Goal: Transaction & Acquisition: Purchase product/service

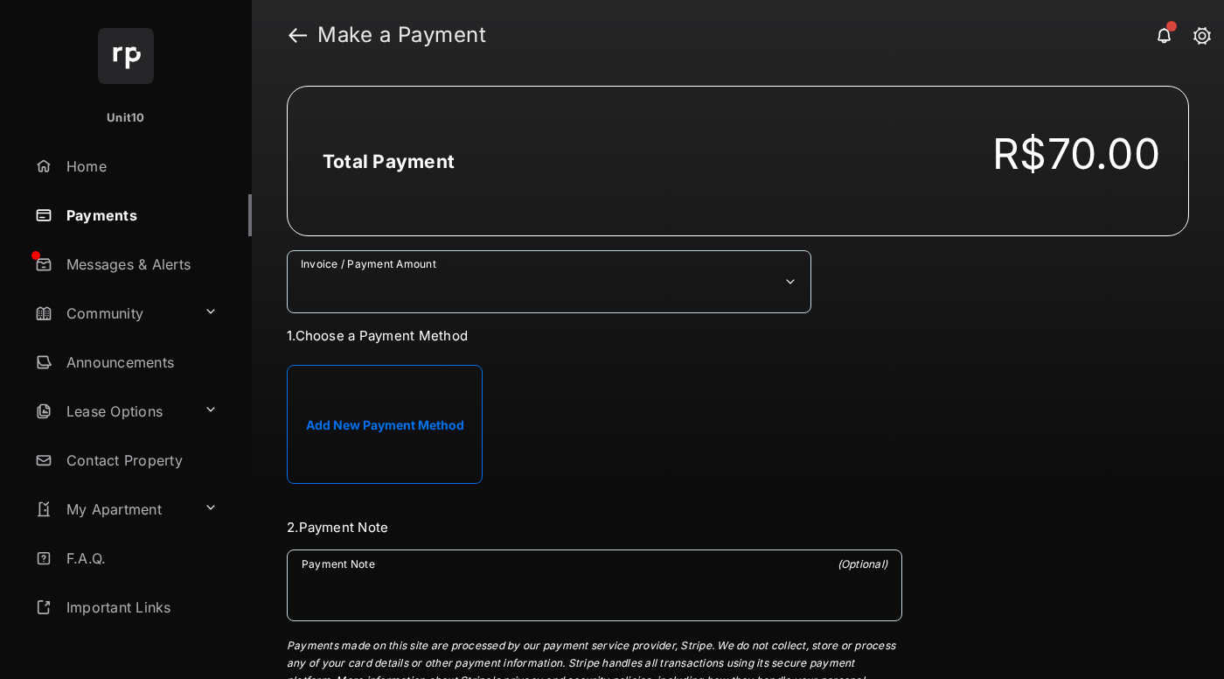
select select "***"
click at [387, 161] on h2 "Total Payment" at bounding box center [389, 161] width 132 height 22
click at [385, 423] on button "Add New Payment Method" at bounding box center [385, 424] width 196 height 119
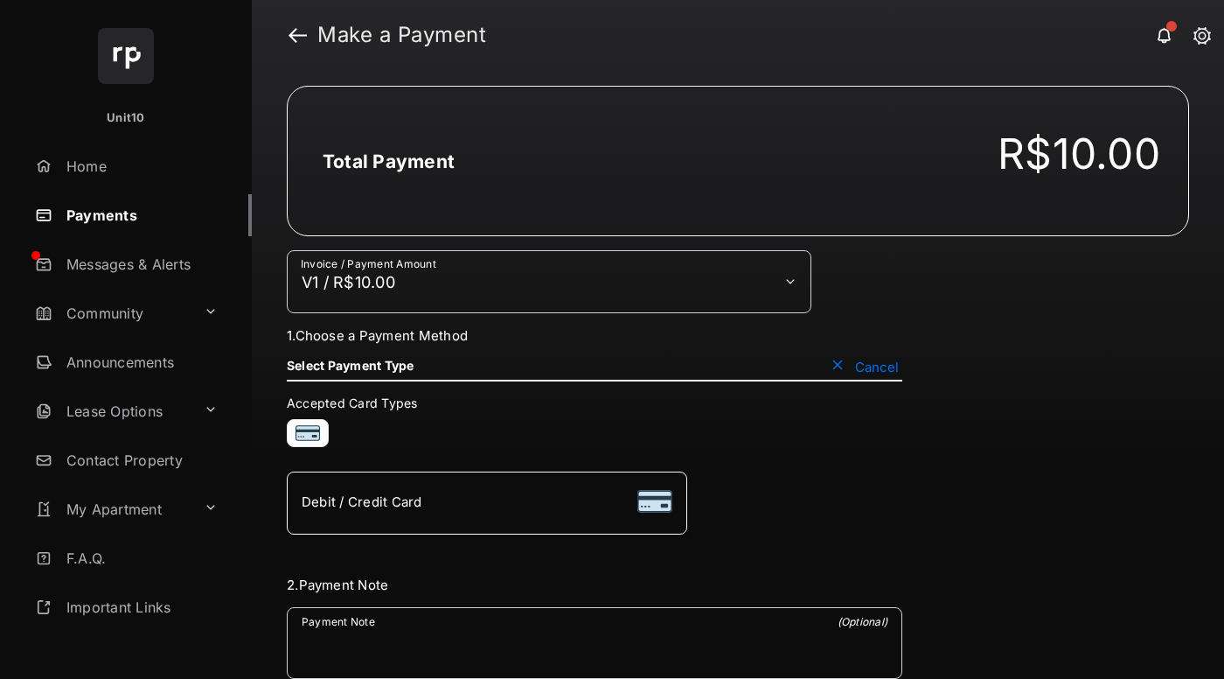
click at [486, 502] on div "Debit / Credit Card" at bounding box center [487, 502] width 371 height 33
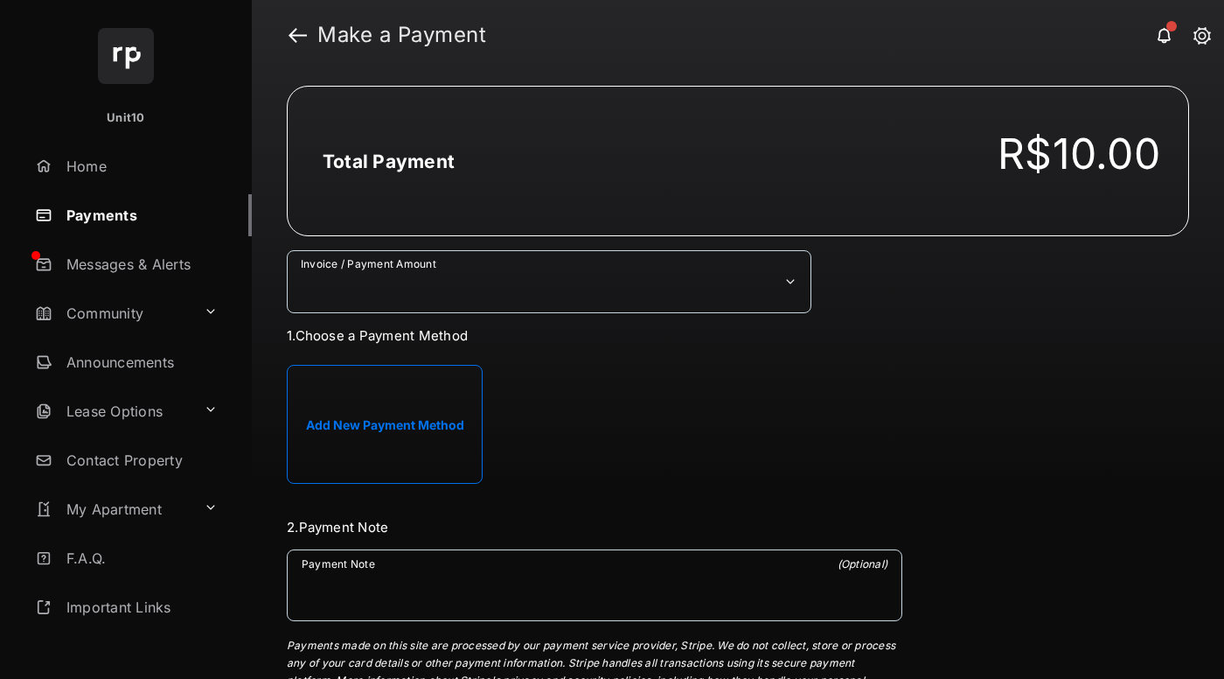
click at [326, 437] on button "Add New Payment Method" at bounding box center [385, 424] width 196 height 119
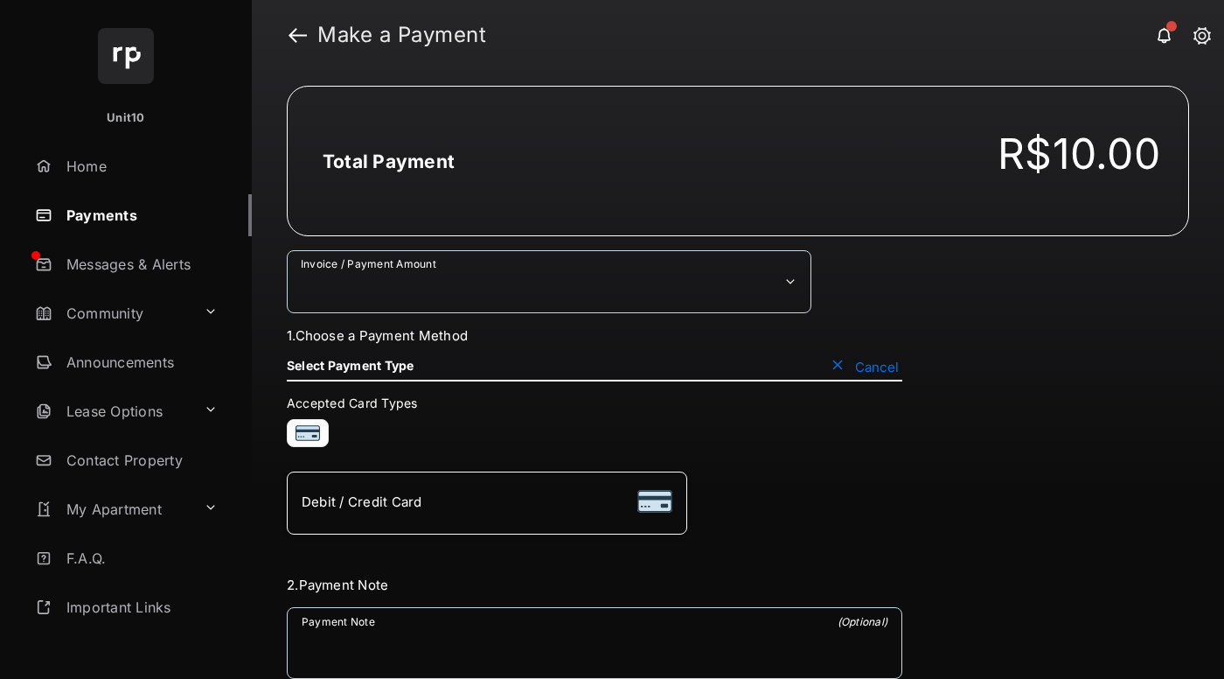
click at [403, 482] on li "Debit / Credit Card" at bounding box center [487, 502] width 400 height 63
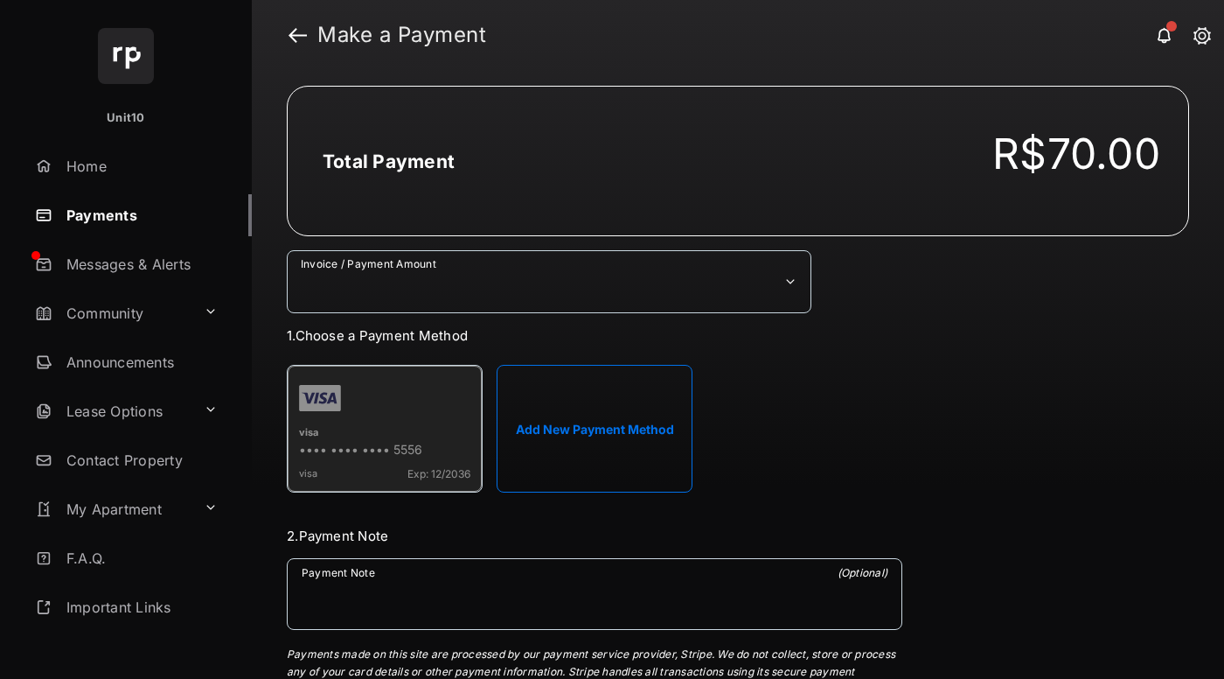
click at [402, 35] on strong "Make a Payment" at bounding box center [401, 34] width 169 height 21
click at [387, 161] on h2 "Total Payment" at bounding box center [389, 161] width 132 height 22
click at [385, 432] on div "visa" at bounding box center [384, 434] width 171 height 16
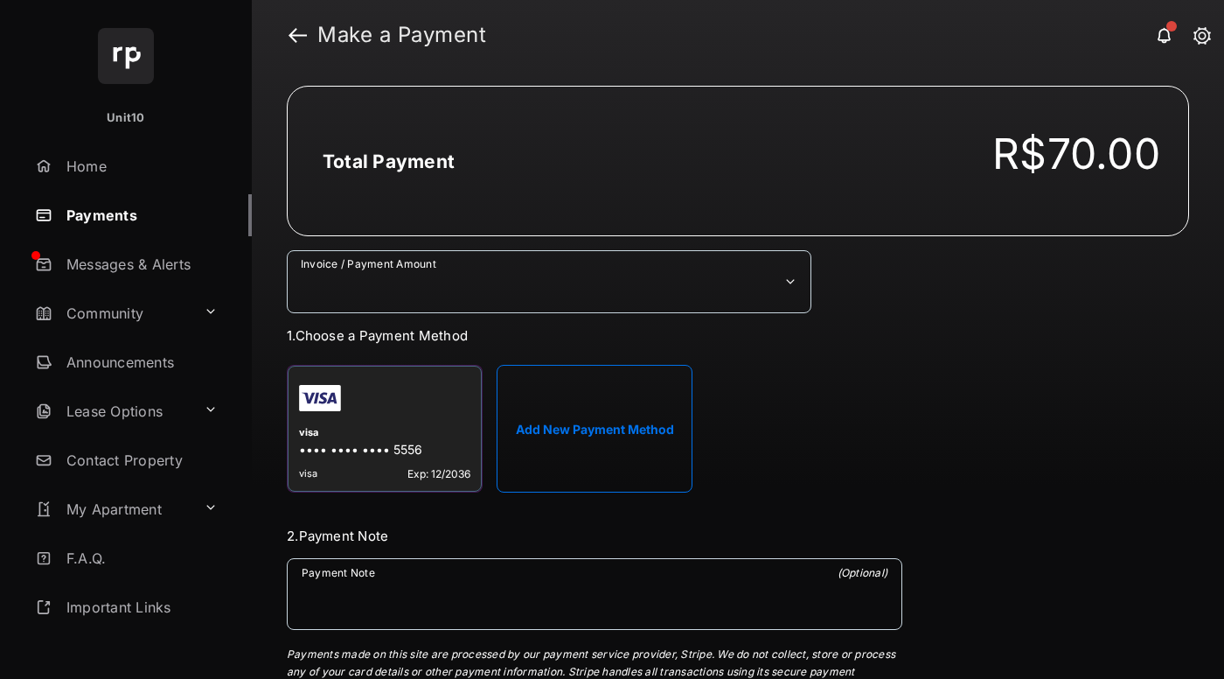
select select "***"
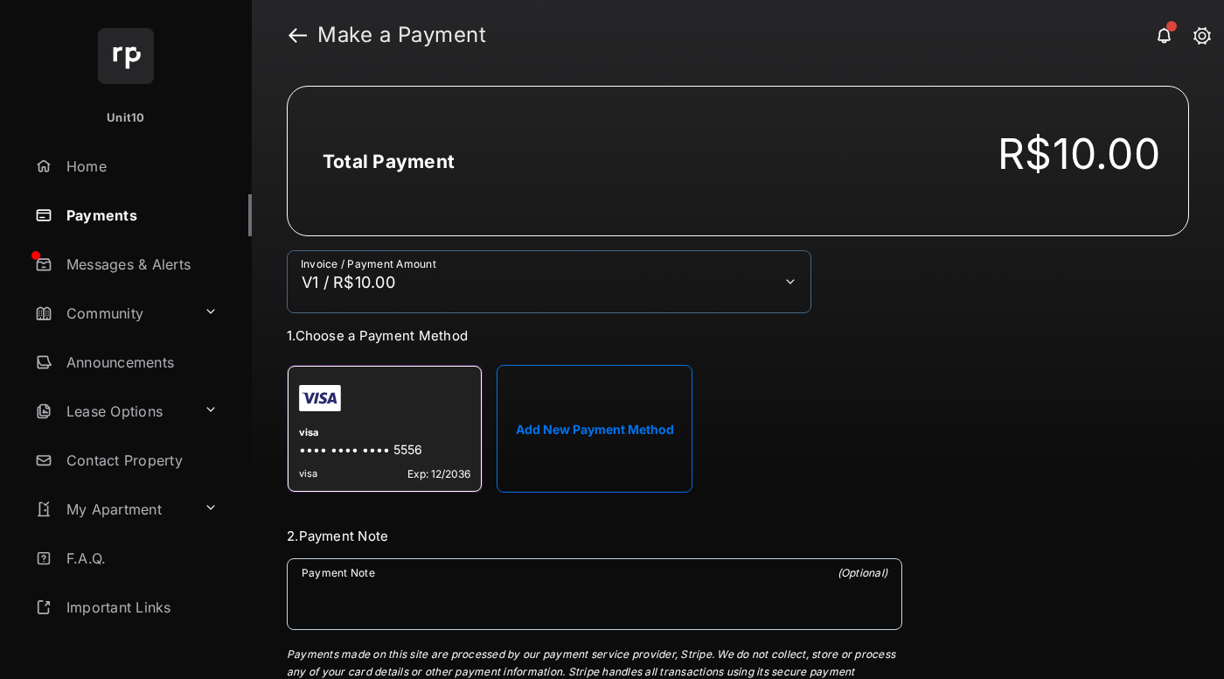
click at [387, 161] on h2 "Total Payment" at bounding box center [389, 161] width 132 height 22
